Goal: Task Accomplishment & Management: Manage account settings

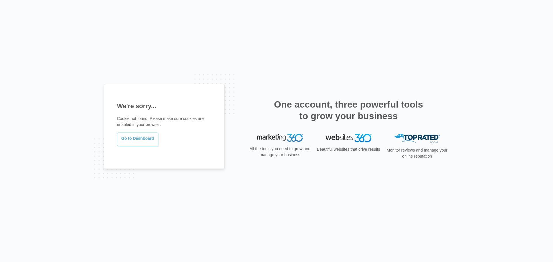
click at [139, 141] on link "Go to Dashboard" at bounding box center [137, 140] width 41 height 14
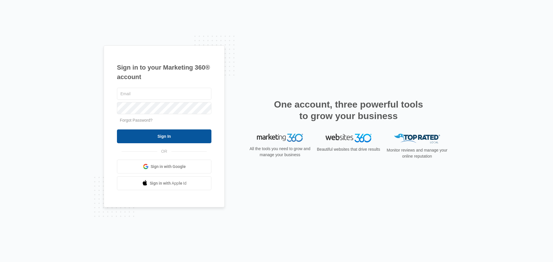
type input "[PERSON_NAME][EMAIL_ADDRESS][DOMAIN_NAME]"
click at [139, 139] on input "Sign In" at bounding box center [164, 137] width 94 height 14
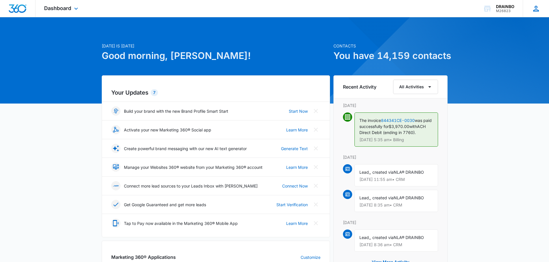
click at [537, 8] on icon at bounding box center [535, 8] width 9 height 9
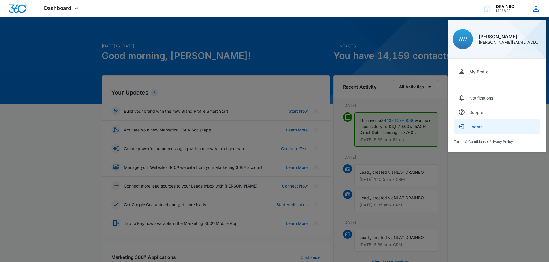
click at [477, 127] on div "Logout" at bounding box center [475, 126] width 13 height 5
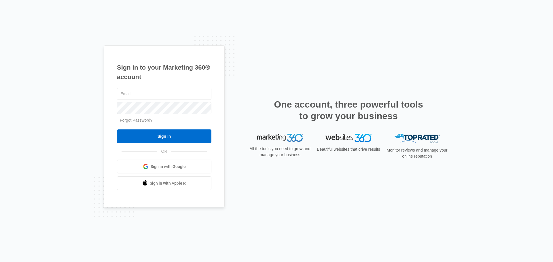
type input "[PERSON_NAME][EMAIL_ADDRESS][DOMAIN_NAME]"
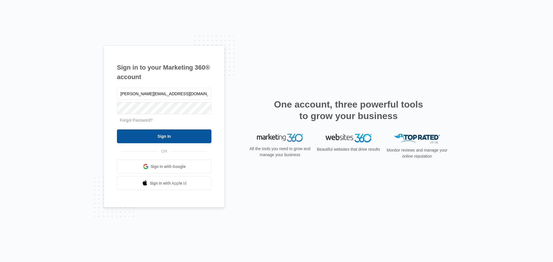
click at [134, 136] on input "Sign In" at bounding box center [164, 137] width 94 height 14
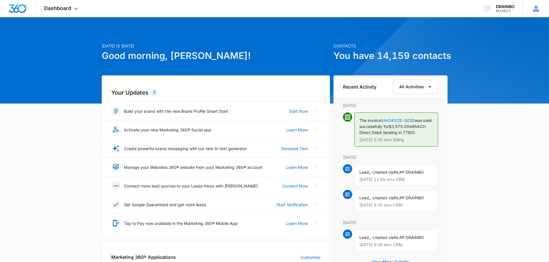
click at [533, 7] on icon at bounding box center [535, 8] width 9 height 9
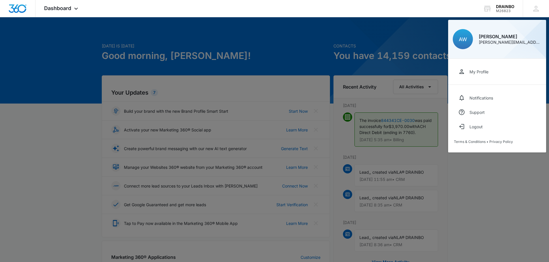
click at [478, 73] on div "My Profile" at bounding box center [478, 71] width 19 height 5
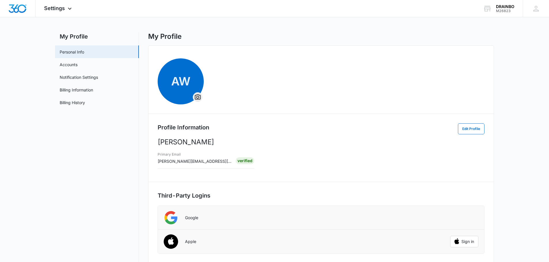
scroll to position [1, 0]
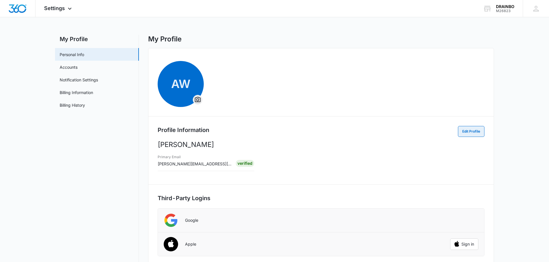
click at [473, 132] on button "Edit Profile" at bounding box center [471, 131] width 26 height 11
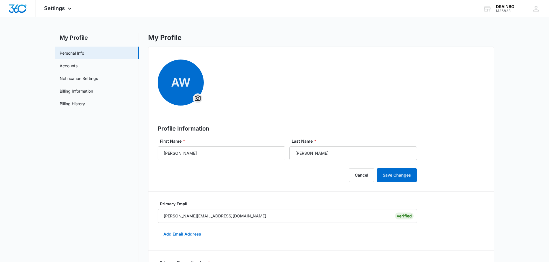
scroll to position [0, 0]
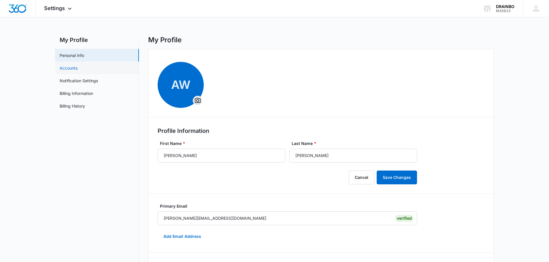
click at [71, 71] on link "Accounts" at bounding box center [69, 68] width 18 height 6
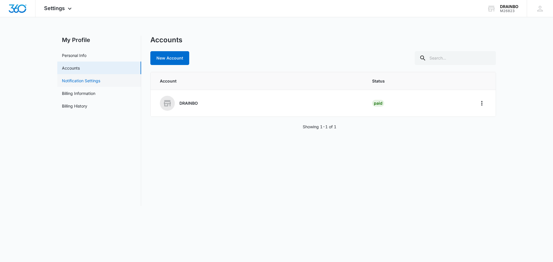
click at [84, 81] on link "Notification Settings" at bounding box center [81, 81] width 38 height 6
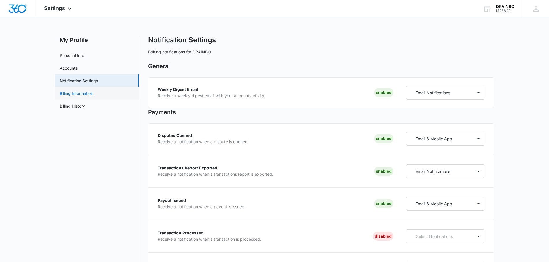
click at [83, 92] on link "Billing Information" at bounding box center [76, 93] width 33 height 6
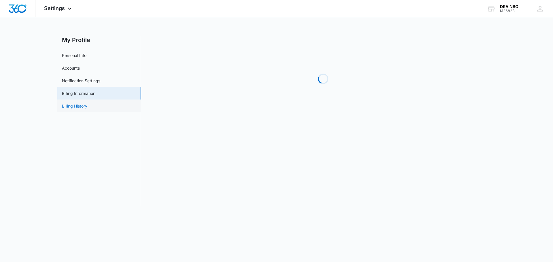
click at [84, 109] on link "Billing History" at bounding box center [74, 106] width 25 height 6
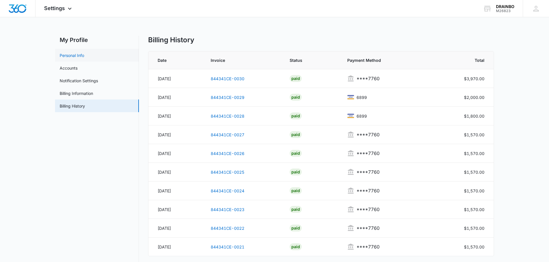
click at [84, 58] on link "Personal Info" at bounding box center [72, 55] width 24 height 6
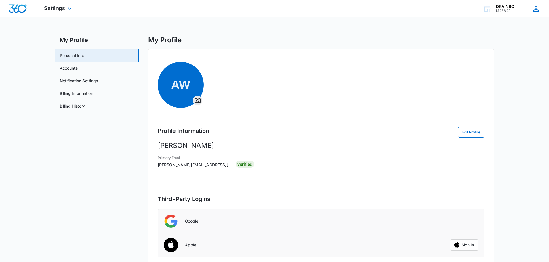
click at [533, 9] on icon at bounding box center [535, 8] width 9 height 9
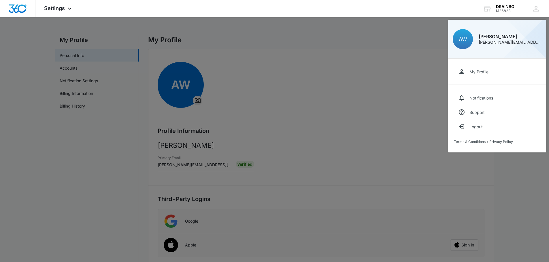
click at [439, 54] on div at bounding box center [274, 131] width 549 height 262
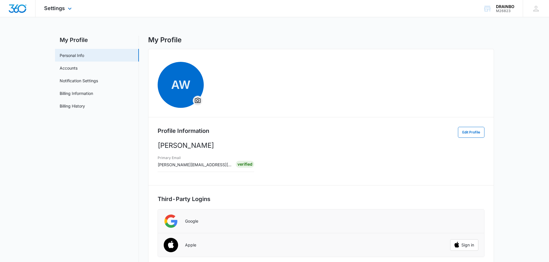
click at [24, 10] on img "Dashboard" at bounding box center [17, 8] width 18 height 9
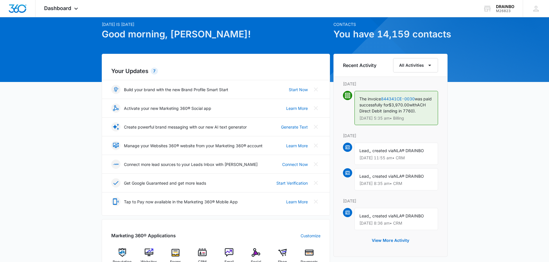
scroll to position [144, 0]
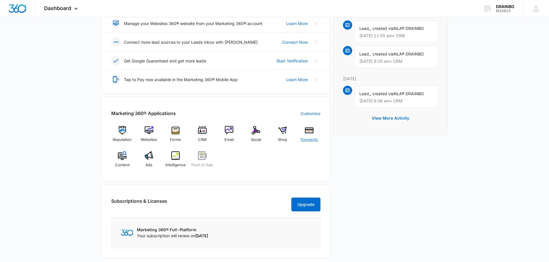
click at [303, 134] on div "Payments" at bounding box center [309, 136] width 22 height 21
